Goal: Check status: Check status

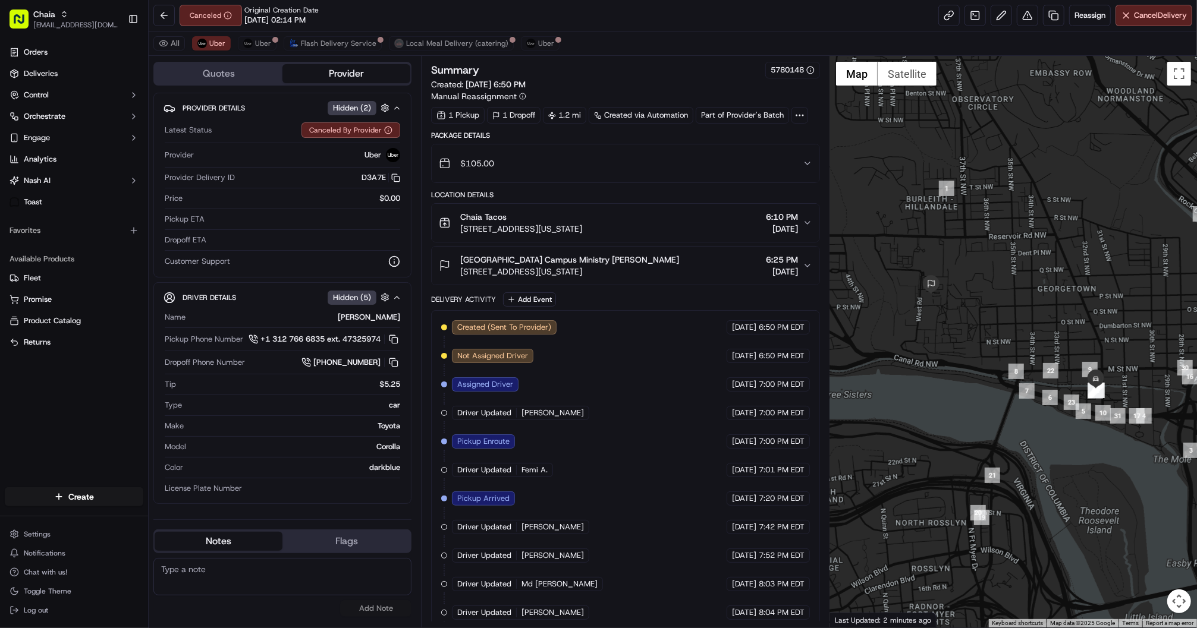
click at [890, 587] on div at bounding box center [1013, 342] width 367 height 572
click at [58, 17] on div "Chaia" at bounding box center [75, 14] width 85 height 12
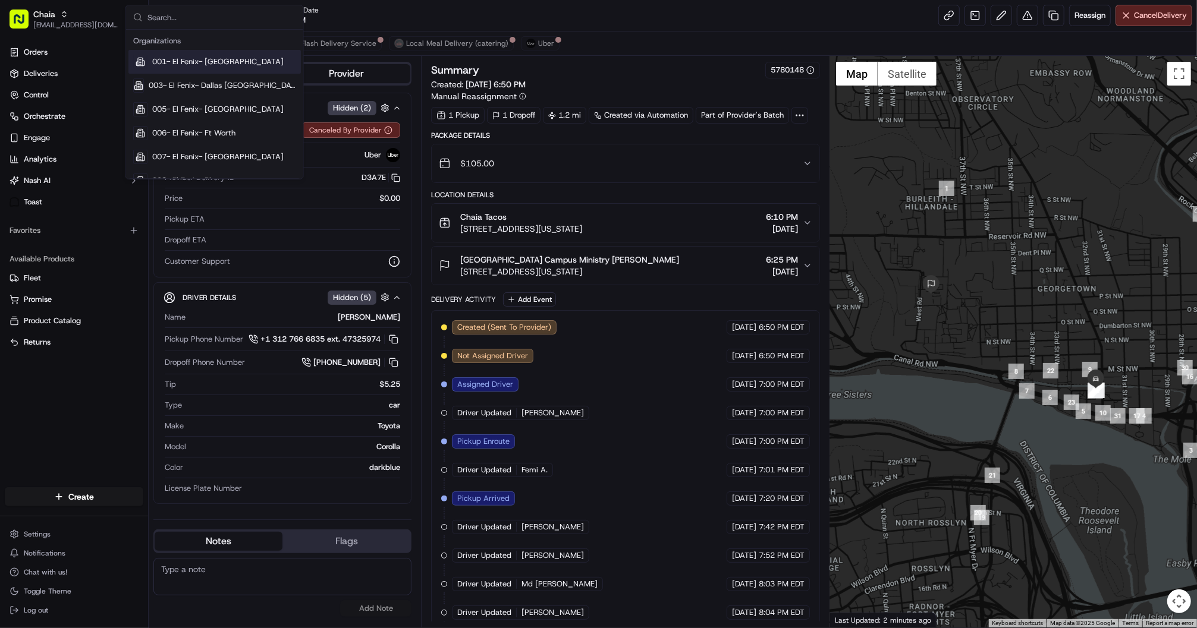
click at [172, 17] on input "text" at bounding box center [221, 17] width 149 height 24
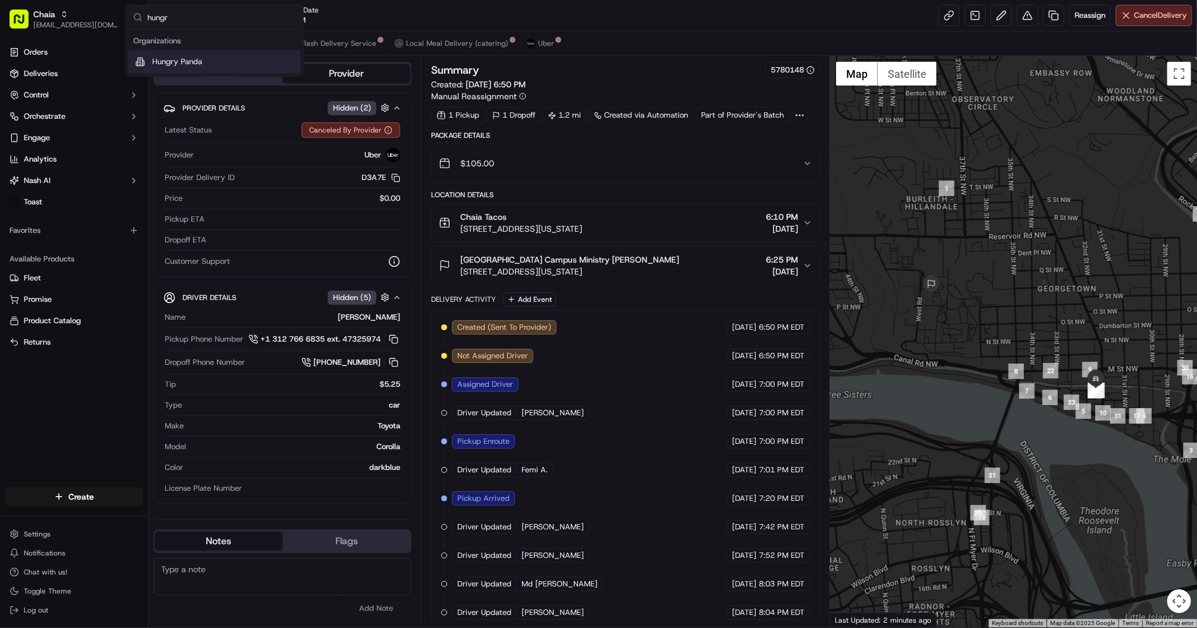
type input "hungr"
click at [190, 67] on span "Hungry Panda" at bounding box center [177, 61] width 50 height 11
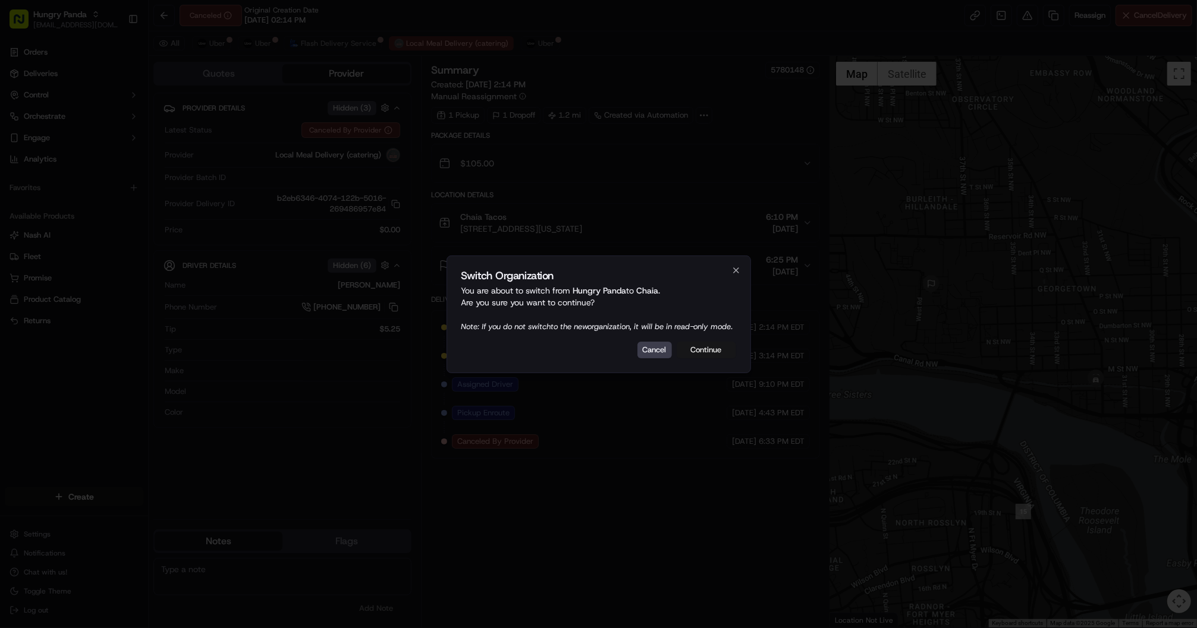
click at [704, 348] on button "Continue" at bounding box center [705, 350] width 59 height 17
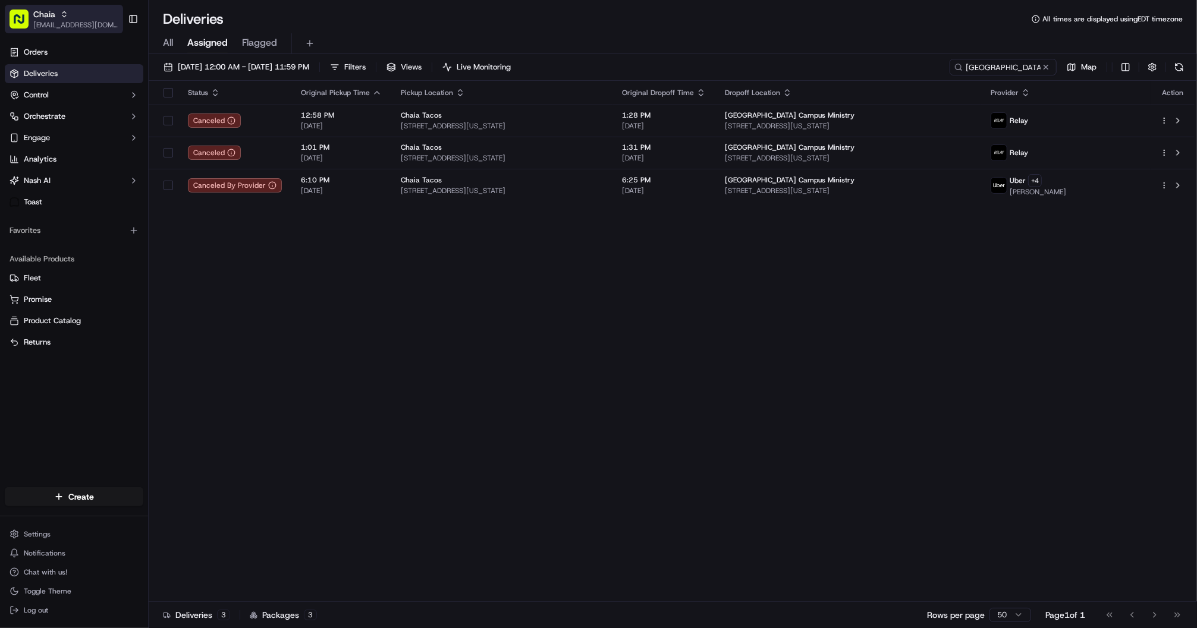
click at [79, 27] on span "[EMAIL_ADDRESS][DOMAIN_NAME]" at bounding box center [75, 25] width 85 height 10
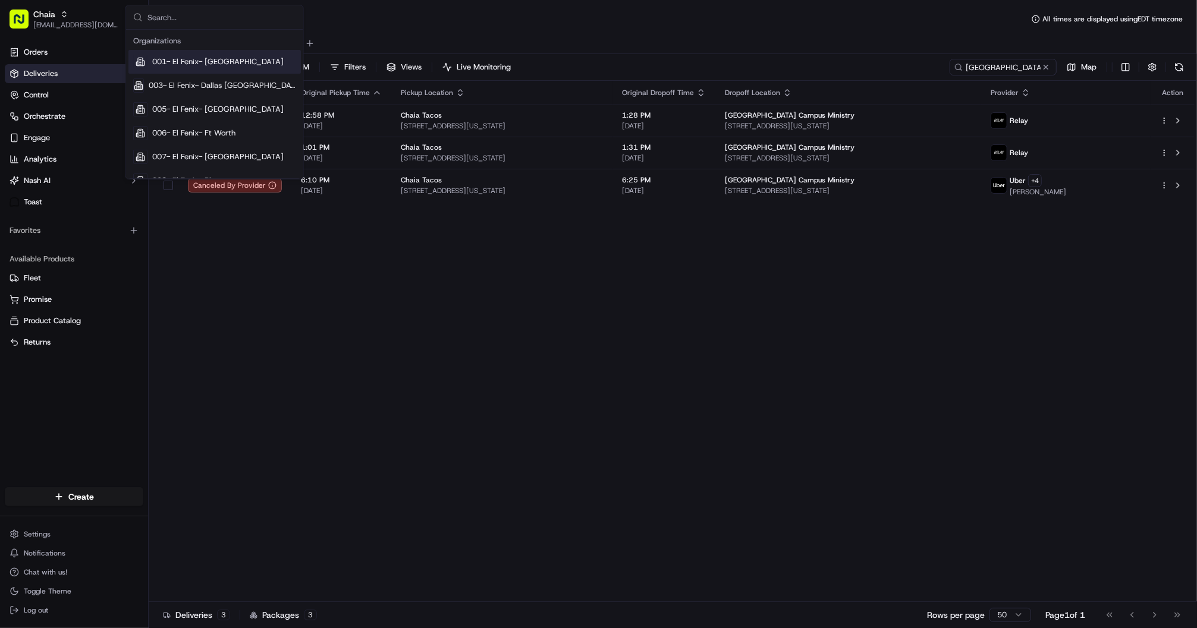
click at [200, 24] on input "text" at bounding box center [221, 17] width 149 height 24
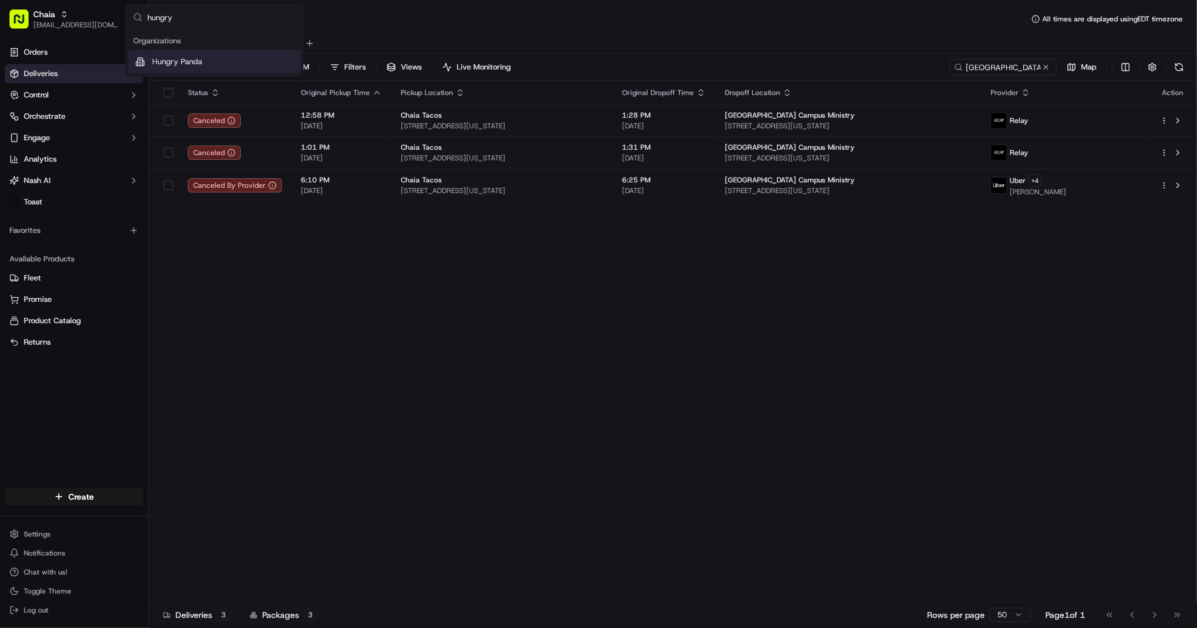
type input "hungry"
click at [218, 60] on div "Hungry Panda" at bounding box center [214, 62] width 172 height 24
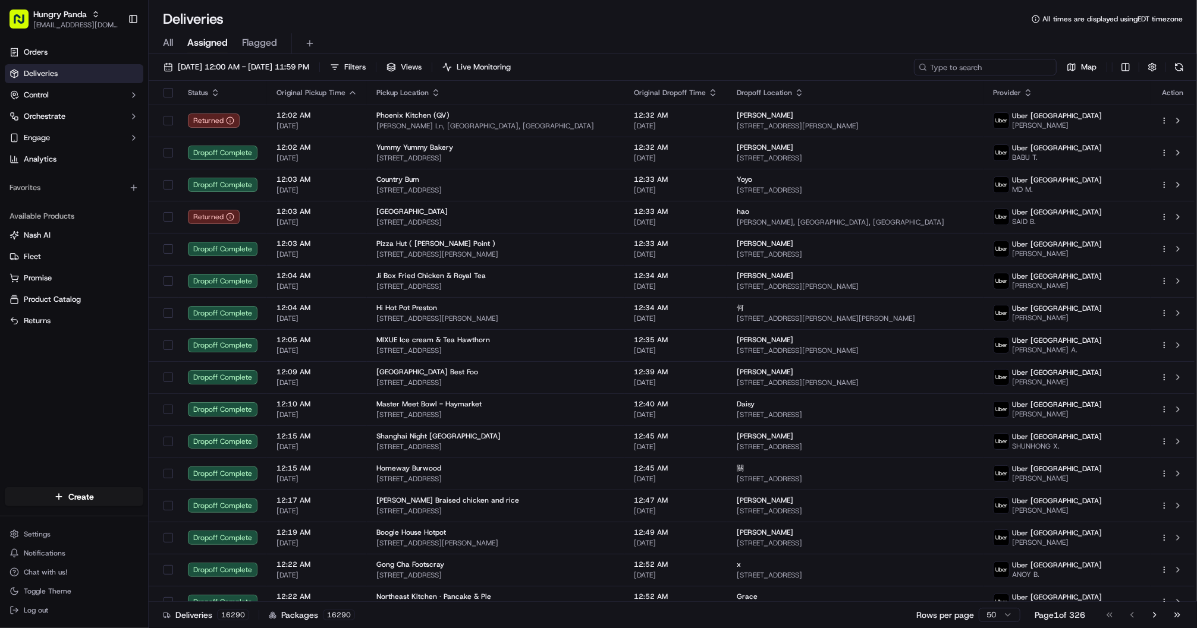
click at [993, 68] on input at bounding box center [985, 67] width 143 height 17
paste input "7801379317751722761354"
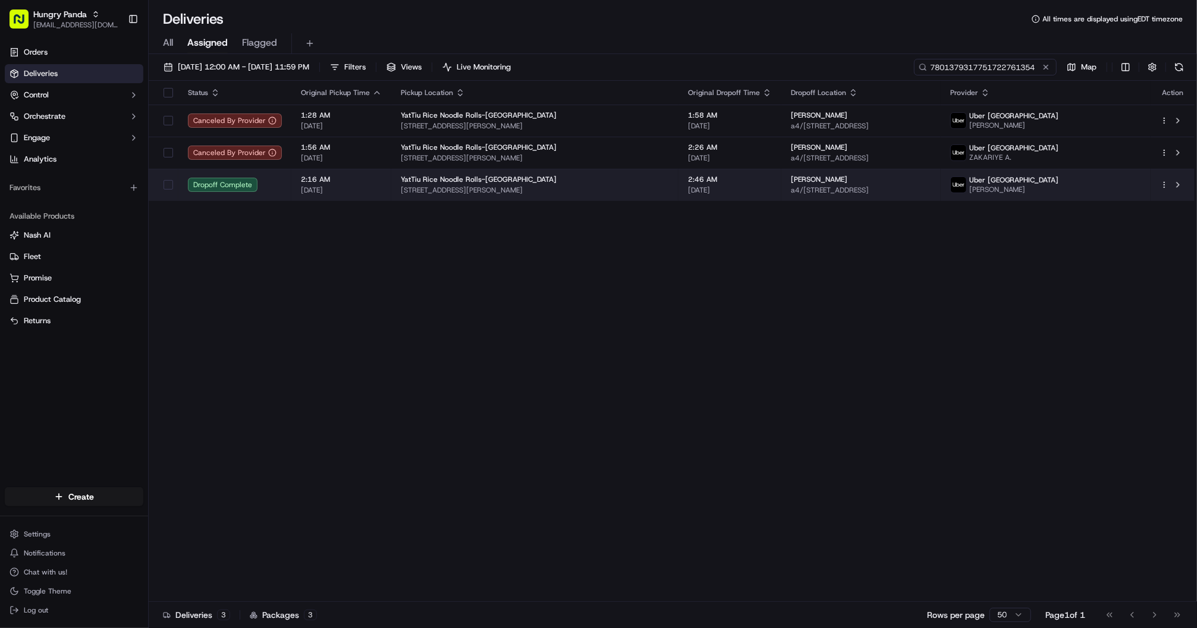
type input "7801379317751722761354"
click at [735, 186] on td "2:46 AM 09/08/2025" at bounding box center [729, 185] width 103 height 32
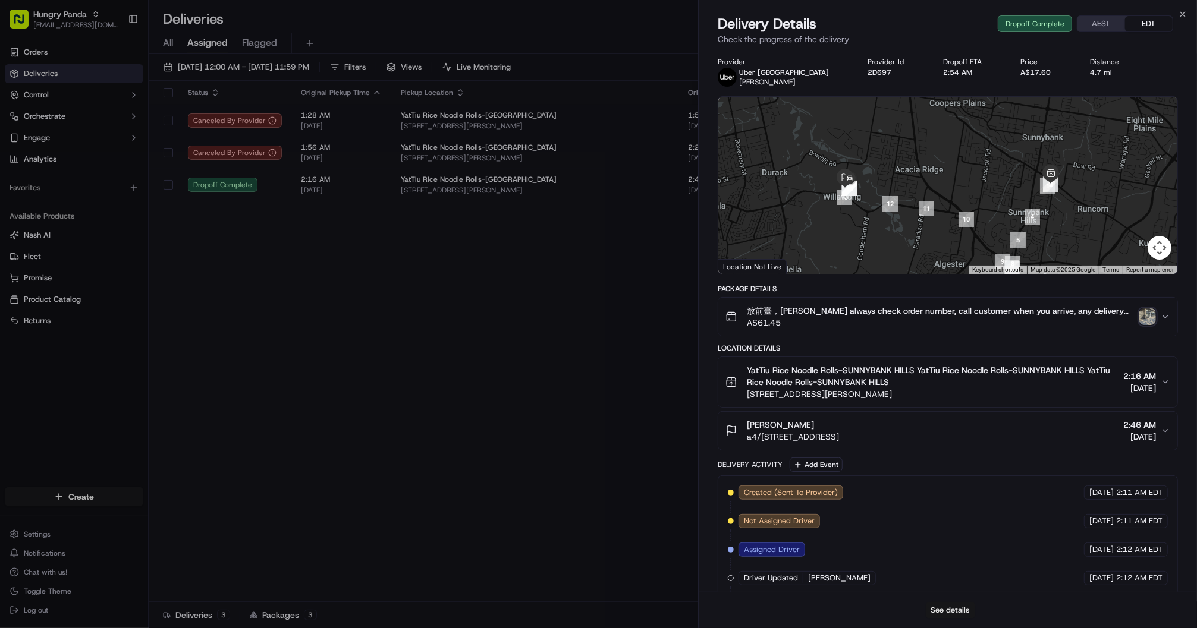
click at [954, 609] on button "See details" at bounding box center [950, 610] width 49 height 17
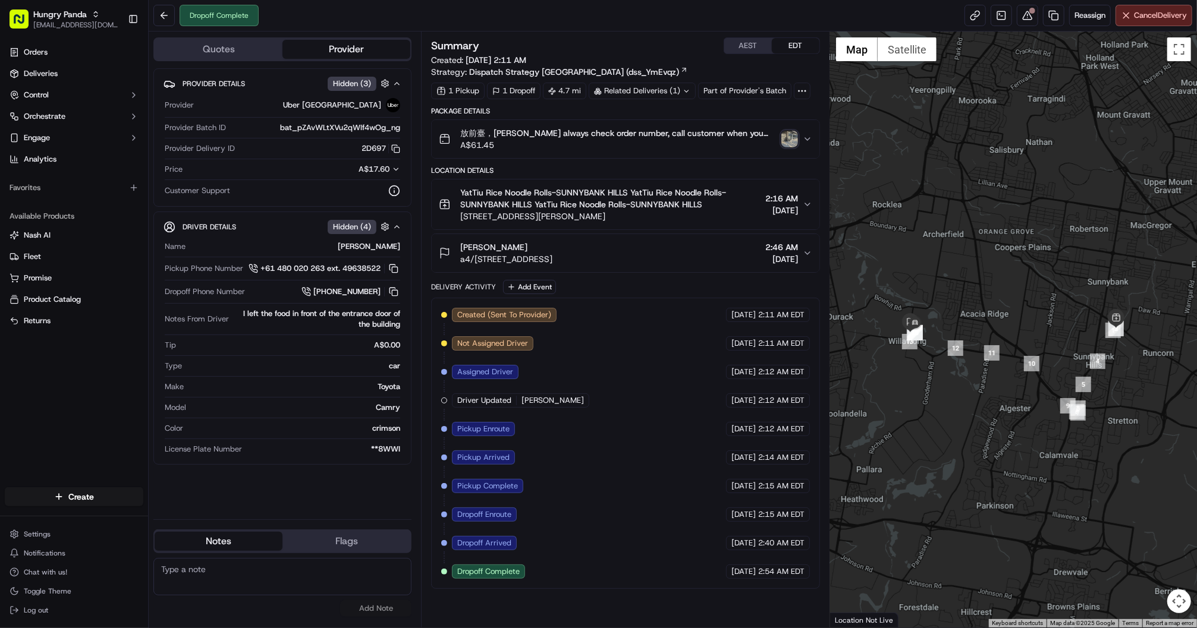
click at [738, 613] on div "Summary AEST EDT Created: [DATE] 2:11 AM Strategy: Dispatch Strategy [GEOGRAPHI…" at bounding box center [625, 329] width 389 height 584
click at [1025, 14] on button at bounding box center [1027, 15] width 21 height 21
click at [743, 611] on div "Summary AEST EDT Created: [DATE] 2:11 AM Strategy: Dispatch Strategy [GEOGRAPHI…" at bounding box center [625, 329] width 389 height 584
